Goal: Information Seeking & Learning: Learn about a topic

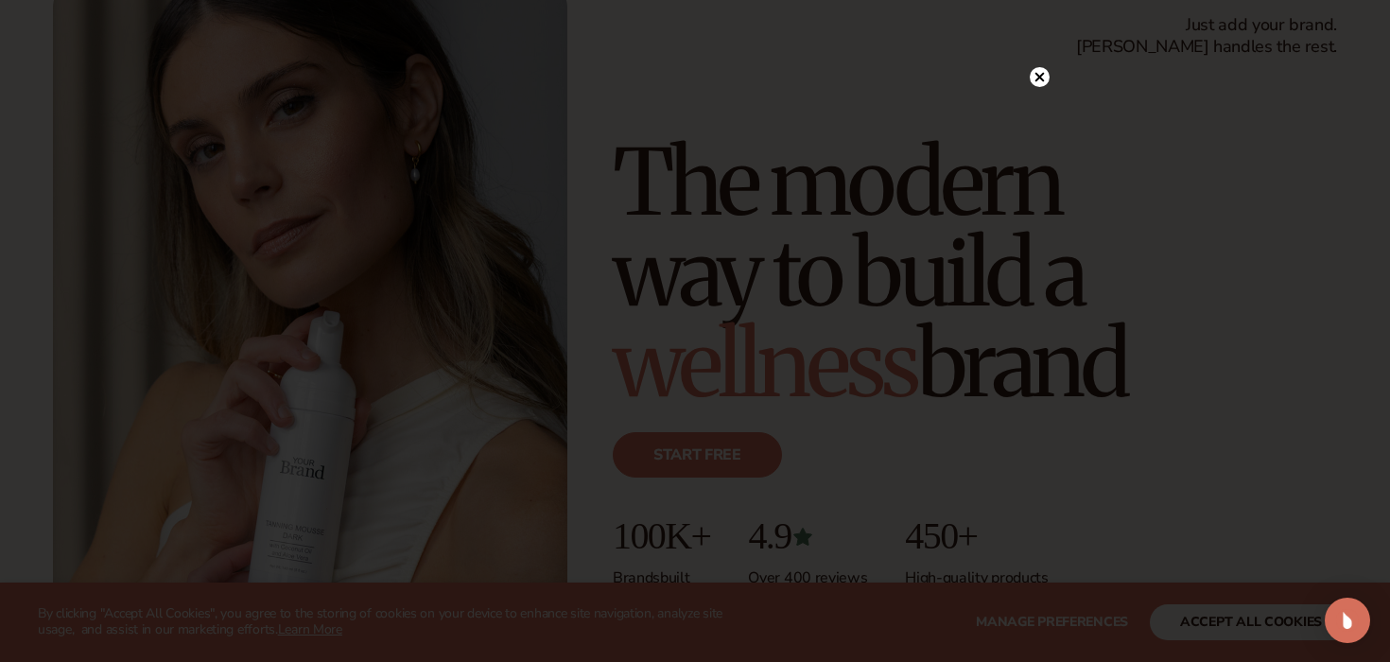
scroll to position [131, 0]
click at [1038, 120] on circle at bounding box center [1039, 116] width 20 height 20
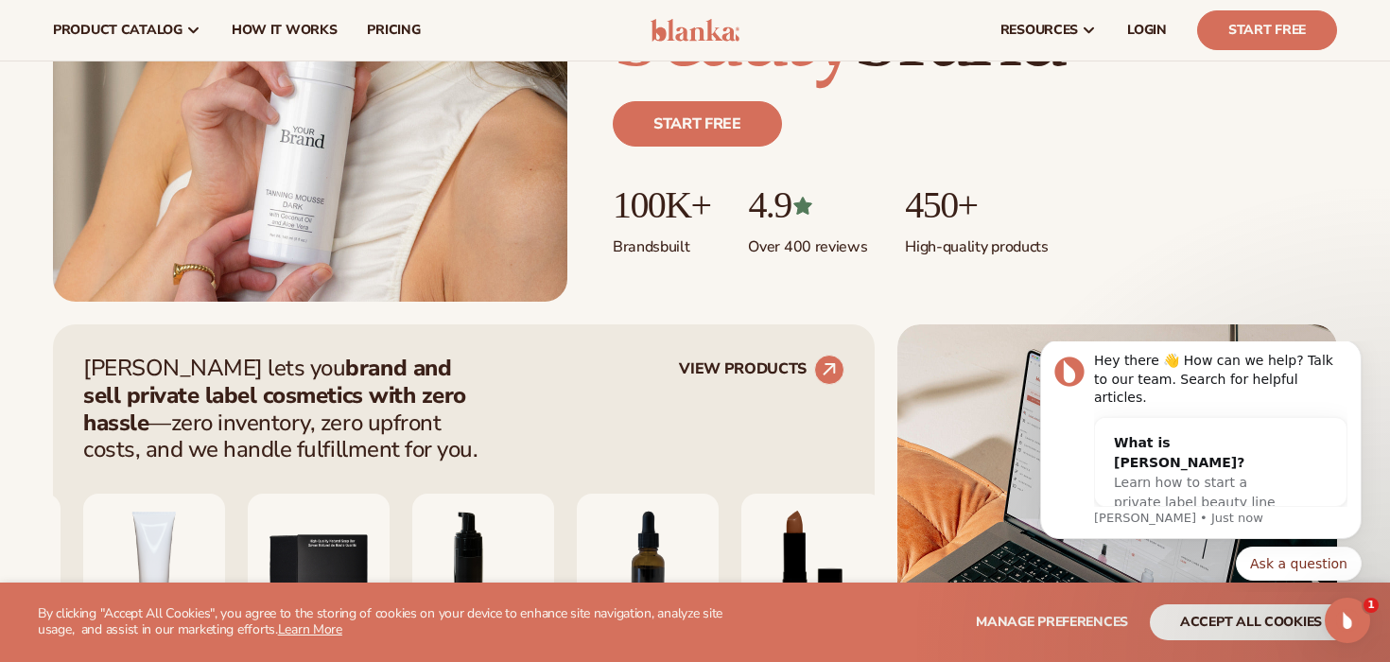
scroll to position [0, 0]
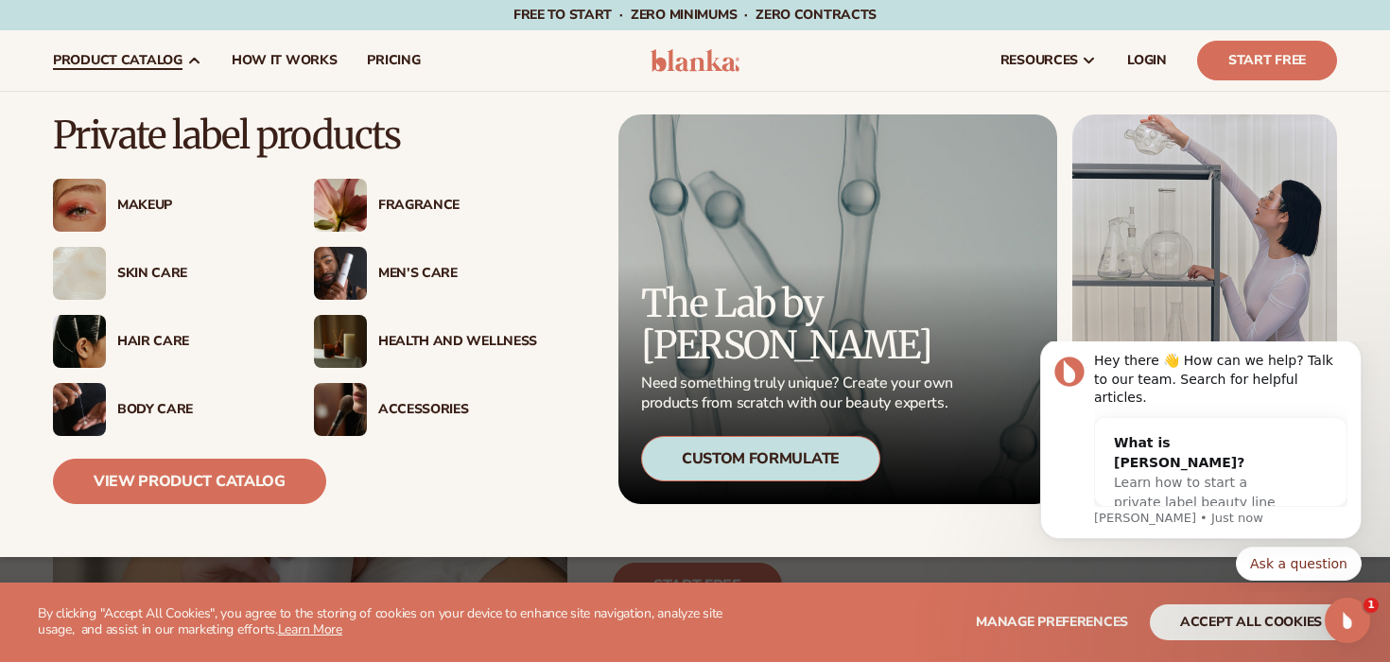
click at [151, 202] on div "Makeup" at bounding box center [196, 206] width 159 height 16
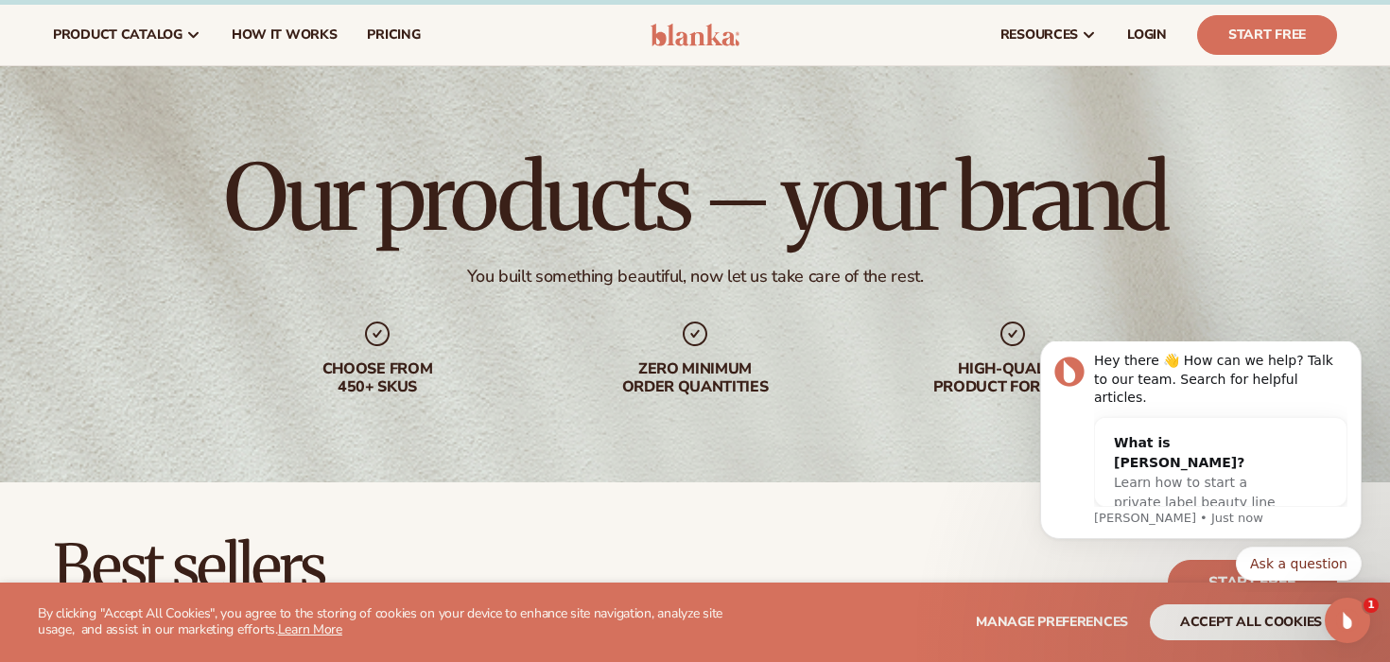
scroll to position [7, 0]
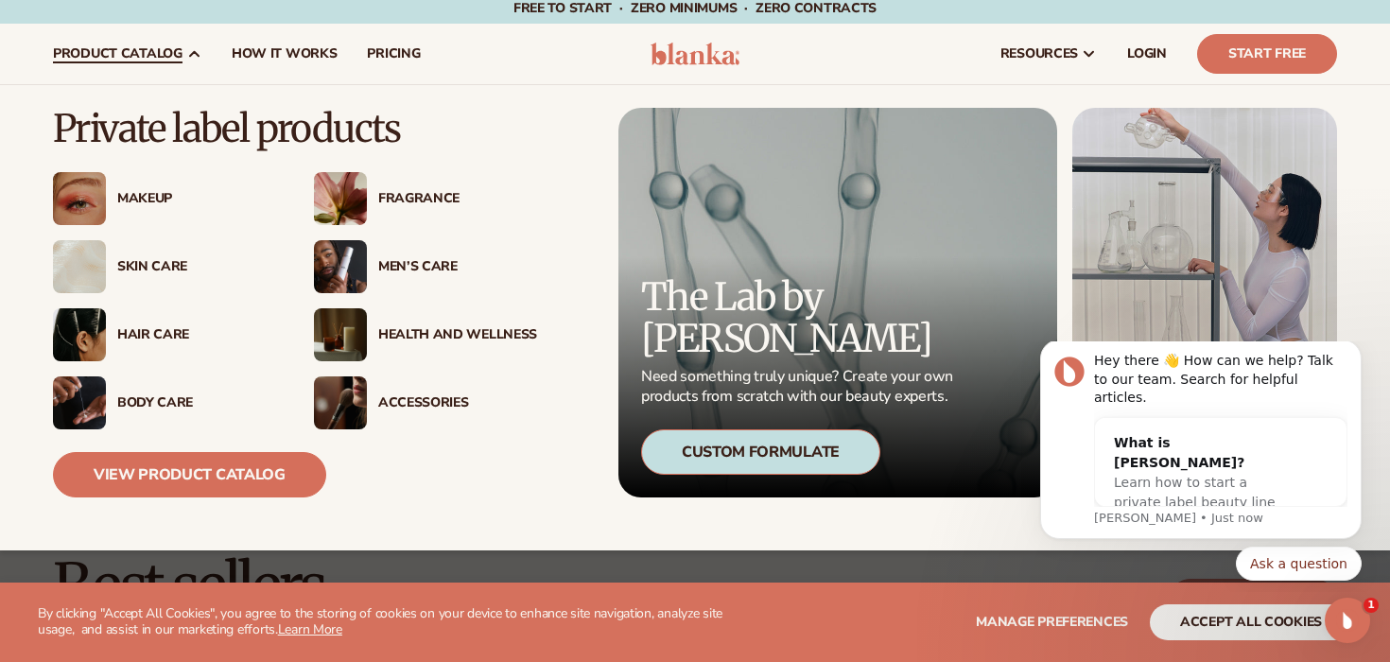
click at [346, 400] on img at bounding box center [340, 402] width 53 height 53
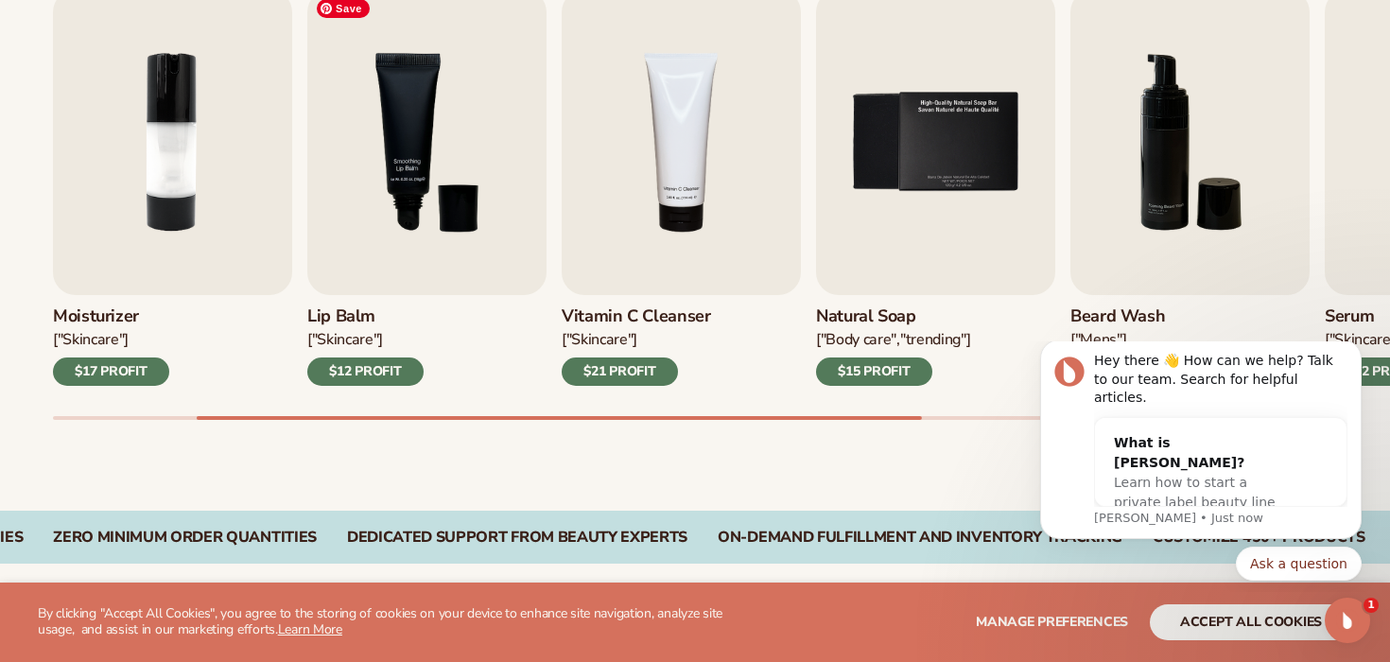
scroll to position [690, 0]
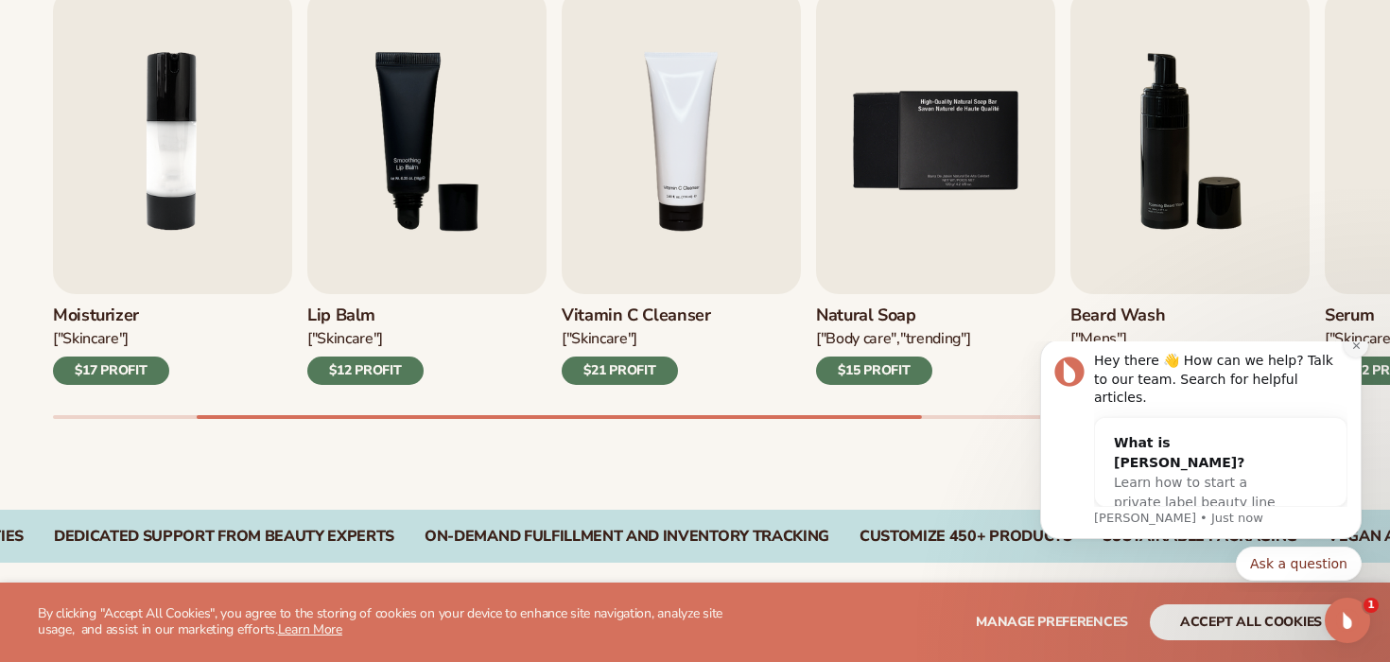
click at [1354, 348] on icon "Dismiss notification" at bounding box center [1355, 344] width 7 height 7
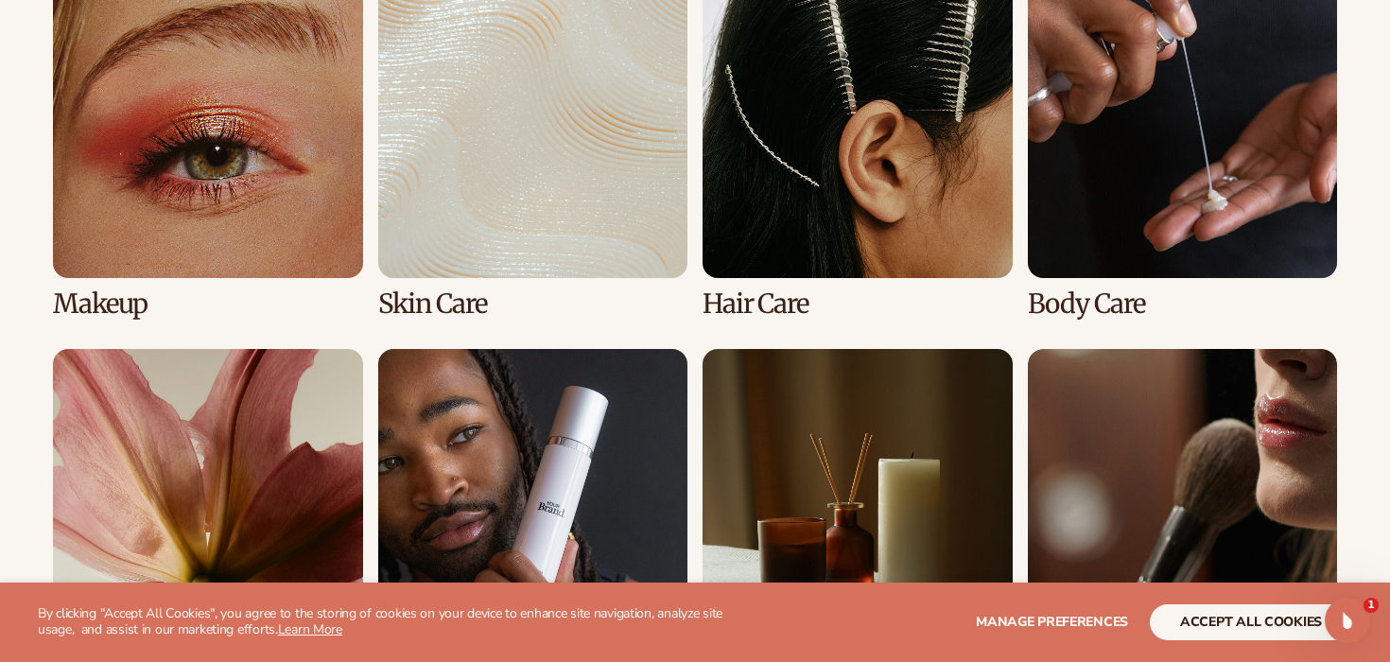
scroll to position [1456, 0]
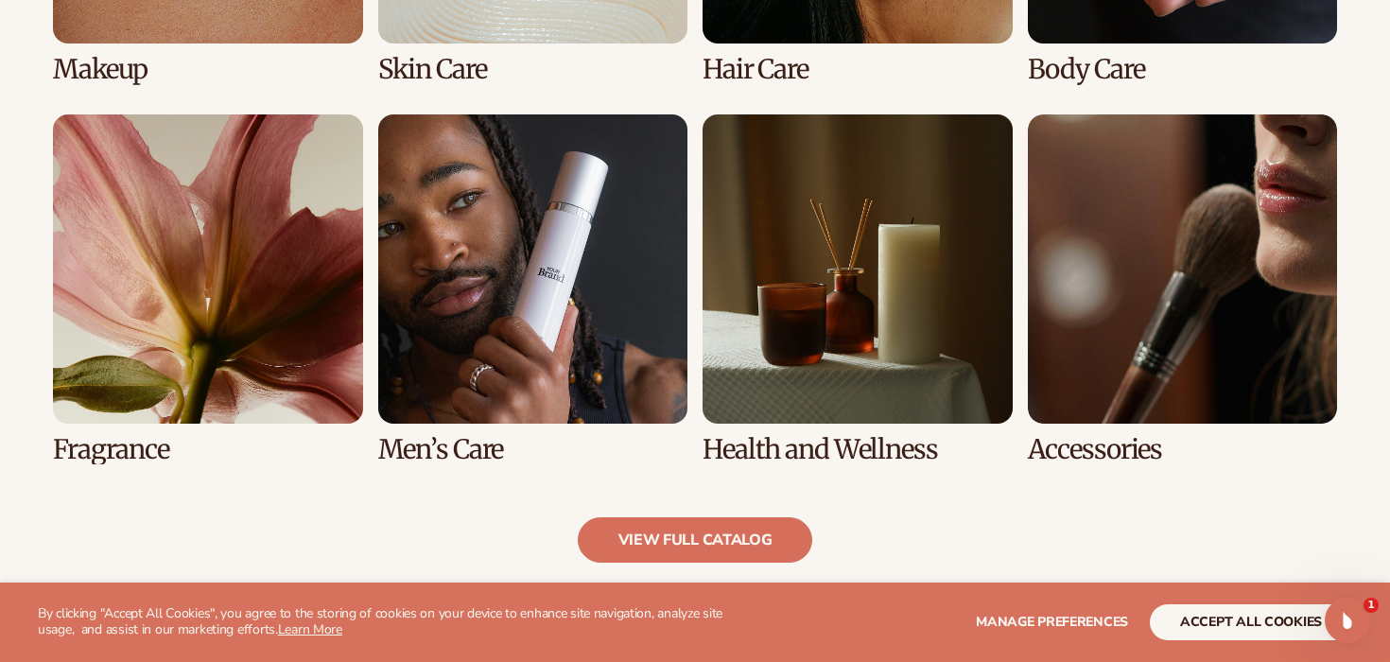
click at [1112, 254] on link "8 / 8" at bounding box center [1183, 289] width 310 height 350
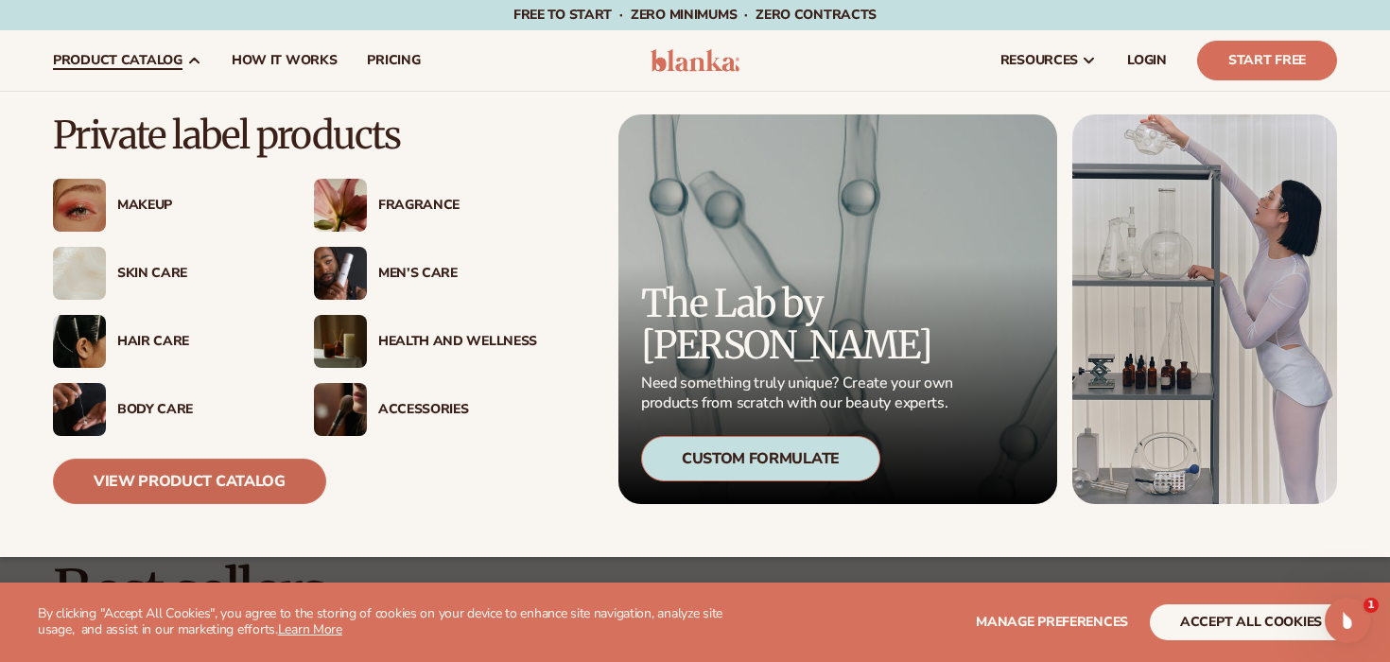
click at [208, 470] on link "View Product Catalog" at bounding box center [189, 480] width 273 height 45
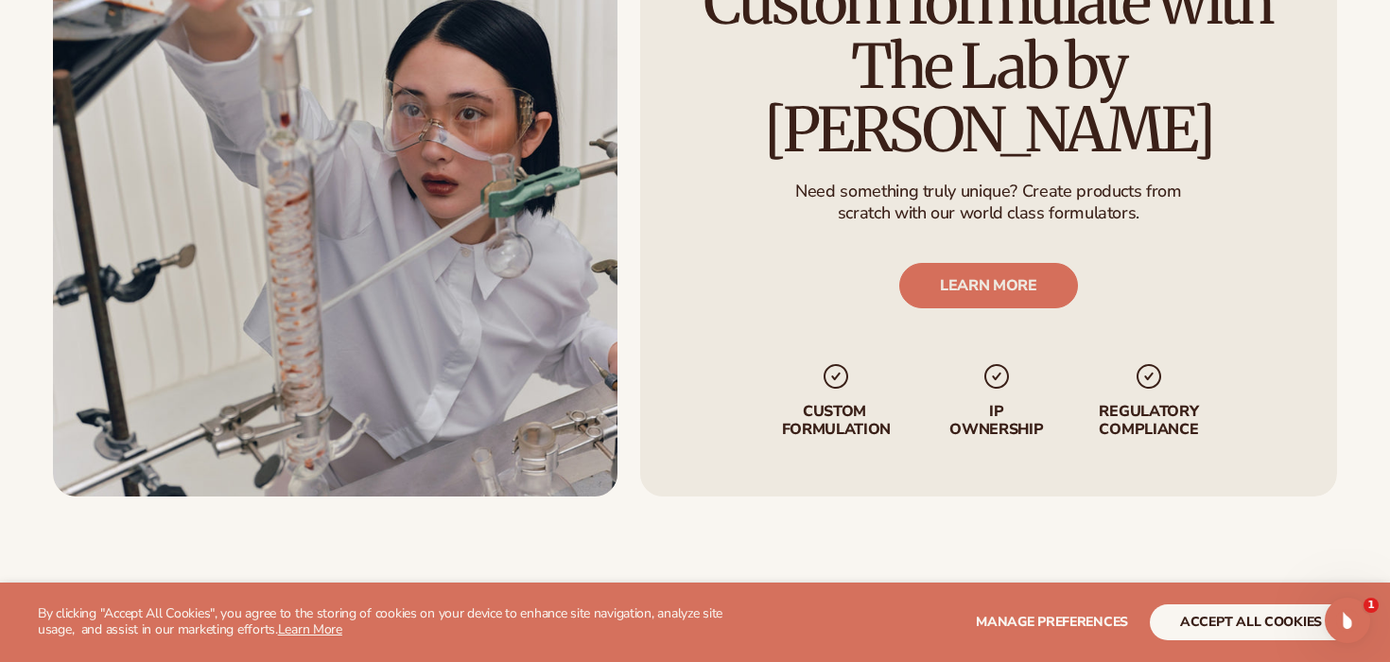
scroll to position [2445, 0]
